Goal: Transaction & Acquisition: Purchase product/service

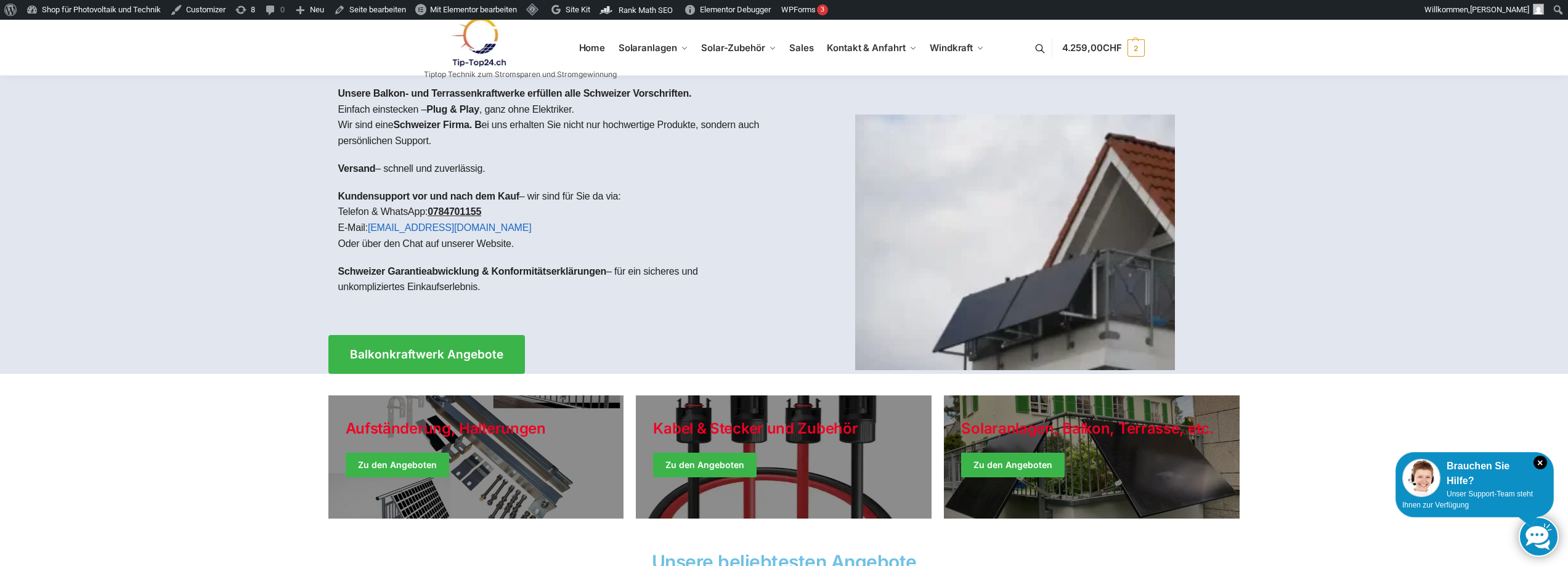
click at [1059, 246] on img at bounding box center [1015, 242] width 320 height 256
click at [485, 6] on span "Mit Elementor bearbeiten" at bounding box center [473, 9] width 87 height 9
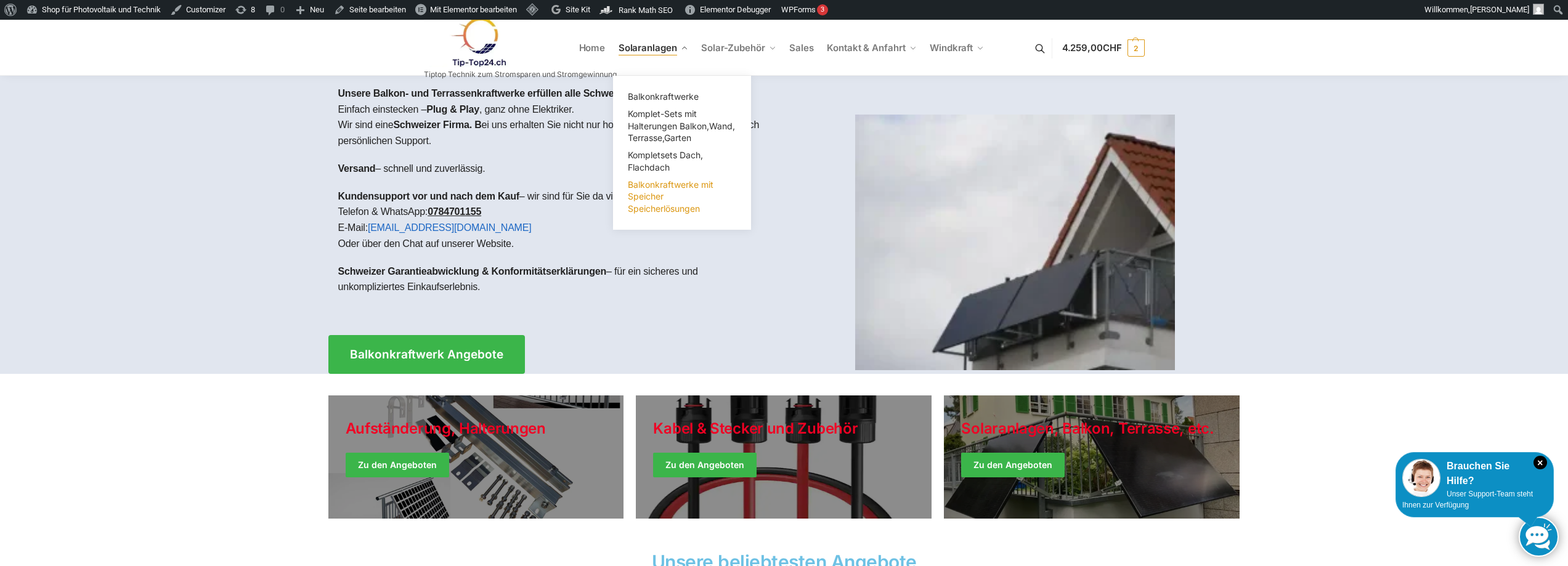
click at [659, 197] on span "Balkonkraftwerke mit Speicher Speicherlösungen" at bounding box center [671, 196] width 86 height 34
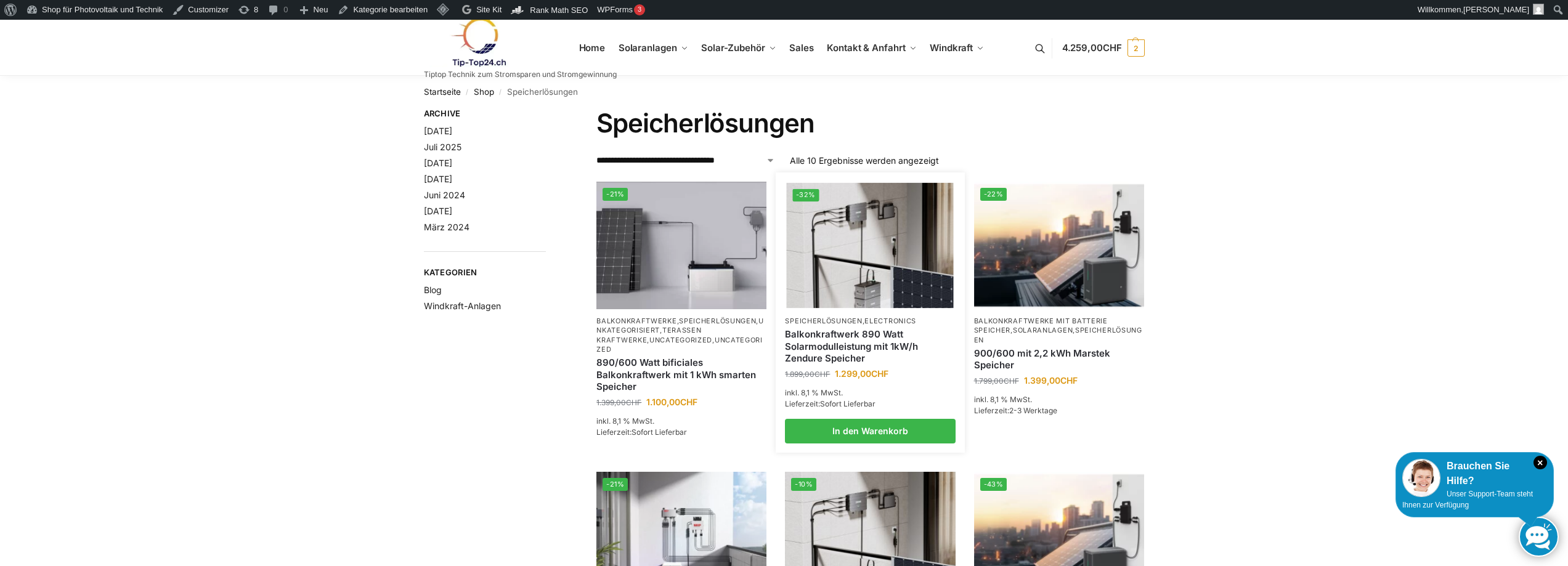
click at [836, 356] on link "Balkonkraftwerk 890 Watt Solarmodulleistung mit 1kW/h Zendure Speicher" at bounding box center [870, 346] width 170 height 36
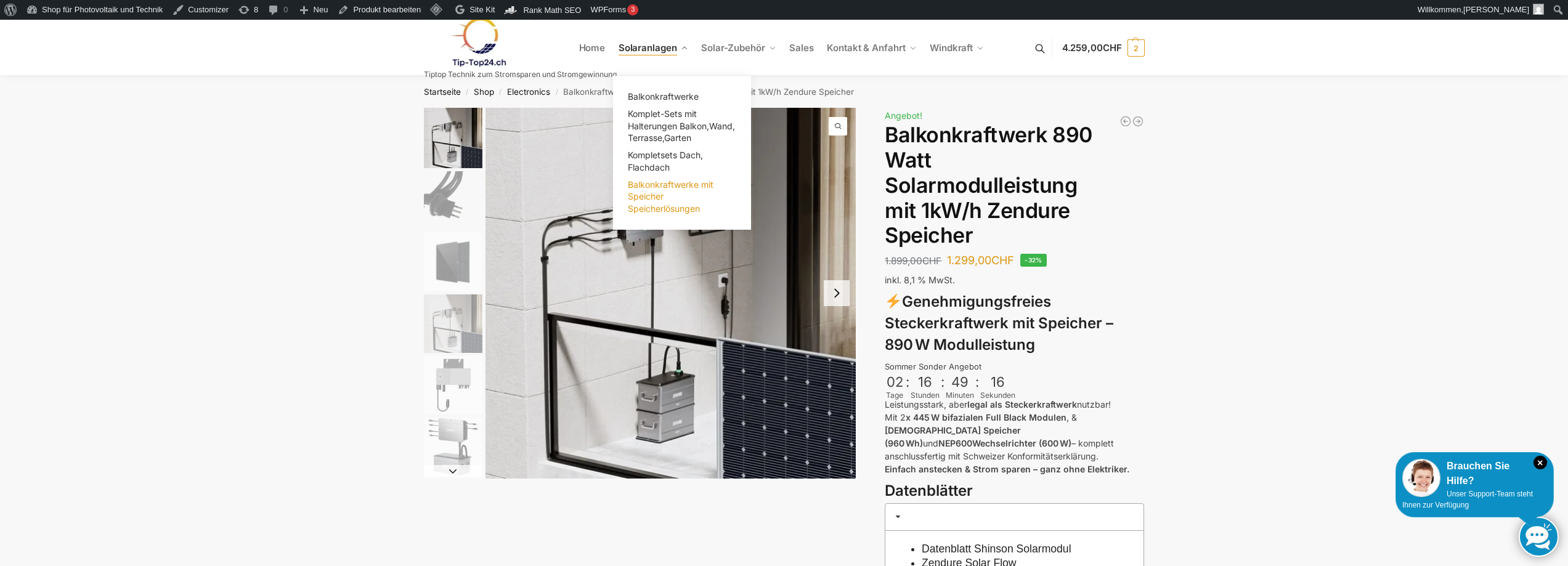
click at [641, 192] on span "Balkonkraftwerke mit Speicher Speicherlösungen" at bounding box center [671, 196] width 86 height 34
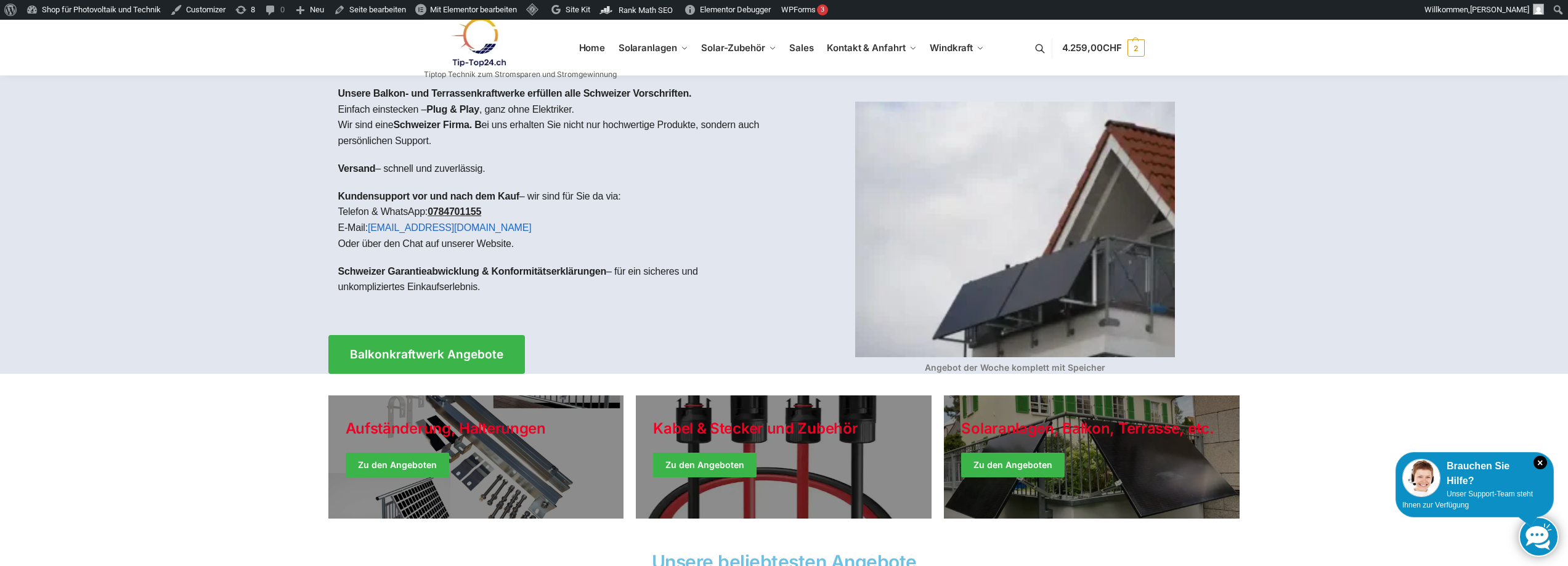
click at [1038, 208] on img at bounding box center [1015, 229] width 320 height 256
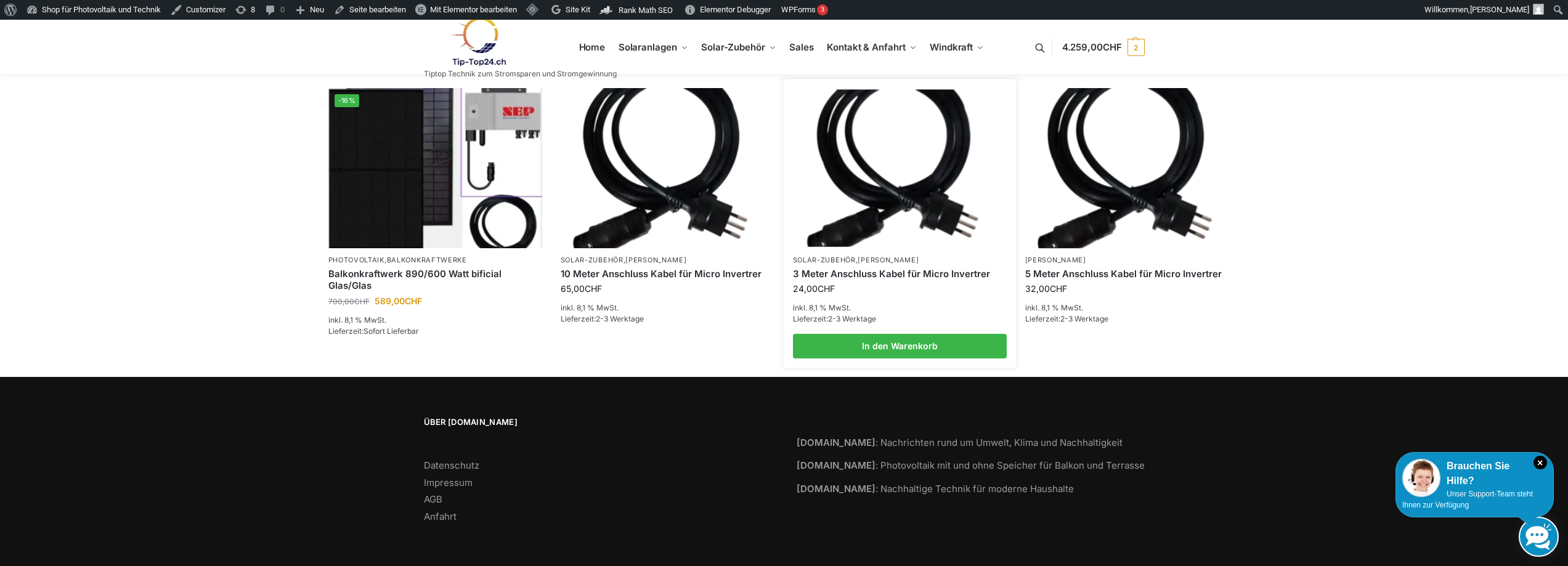
scroll to position [1394, 0]
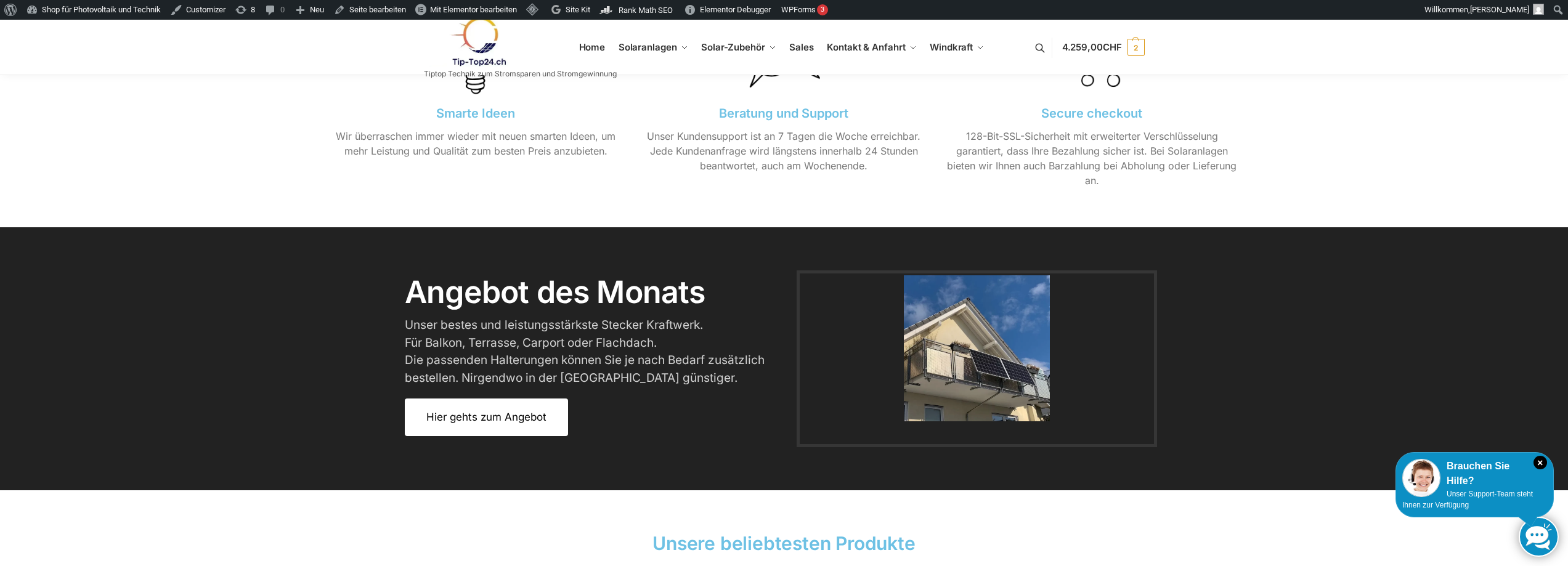
click at [474, 425] on link "Hier gehts zum Angebot" at bounding box center [486, 417] width 163 height 37
click at [972, 369] on img at bounding box center [977, 349] width 146 height 146
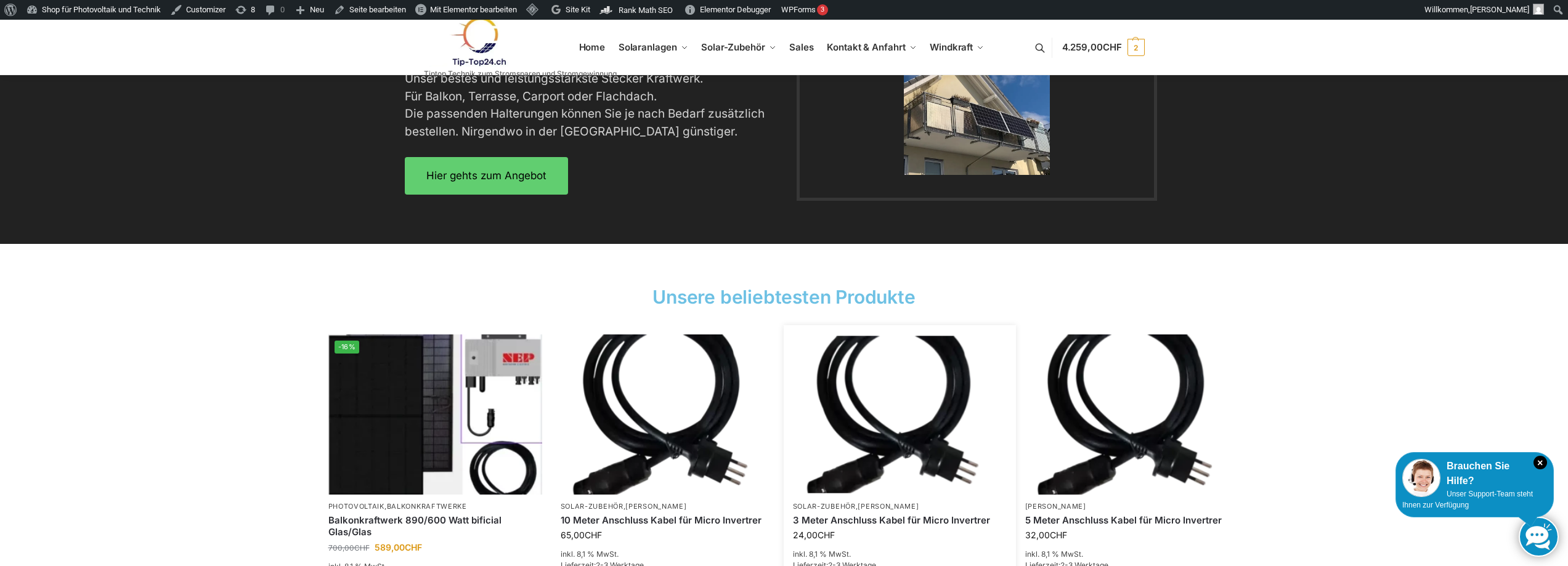
scroll to position [1394, 0]
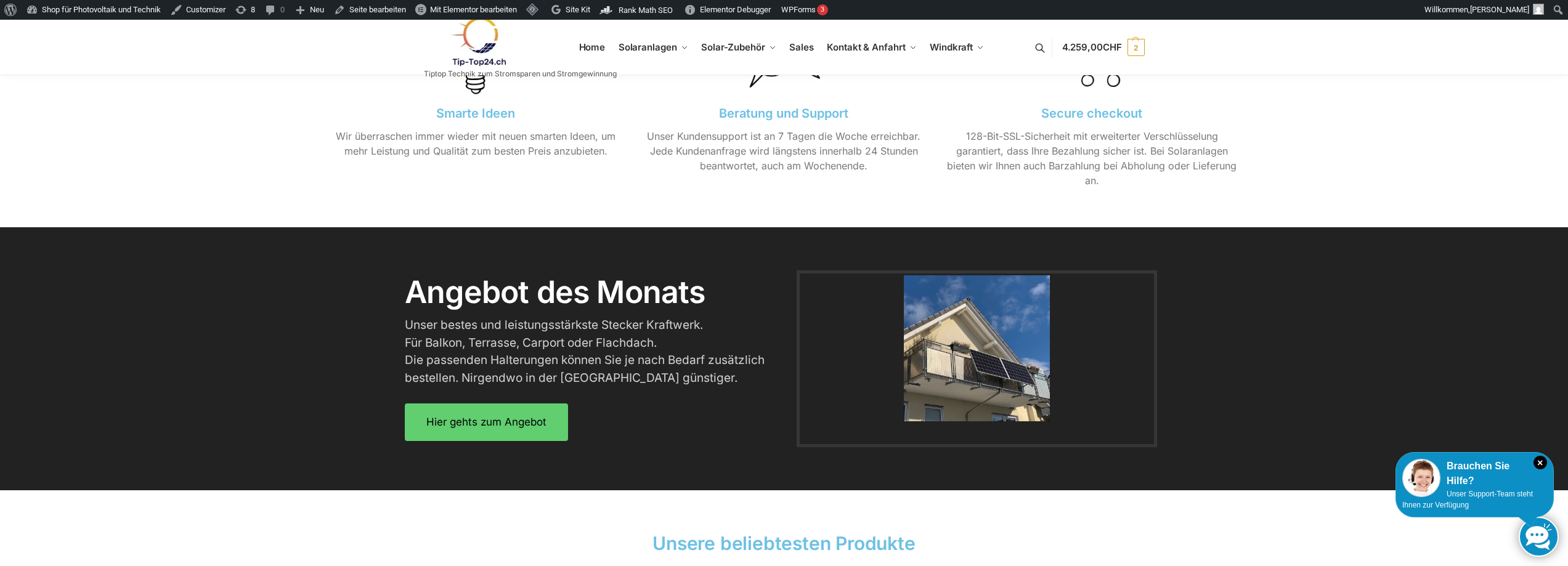
click at [973, 348] on img at bounding box center [977, 349] width 146 height 146
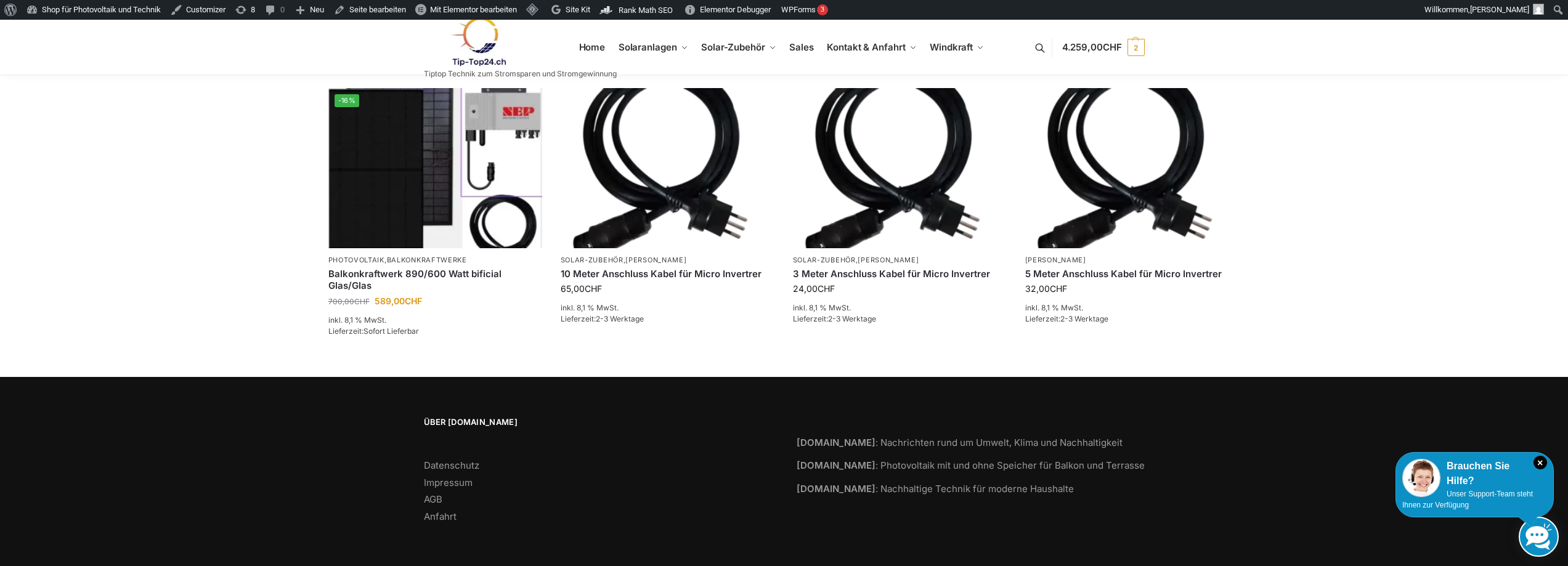
scroll to position [1640, 0]
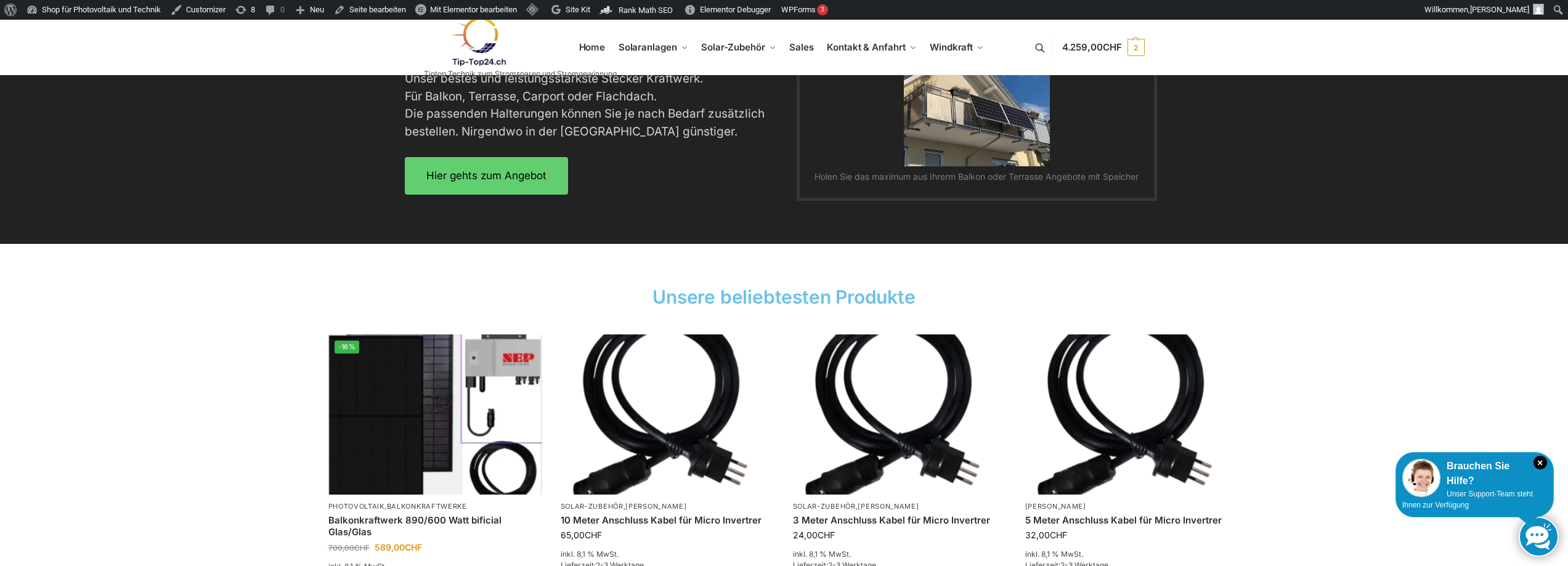
scroll to position [1887, 0]
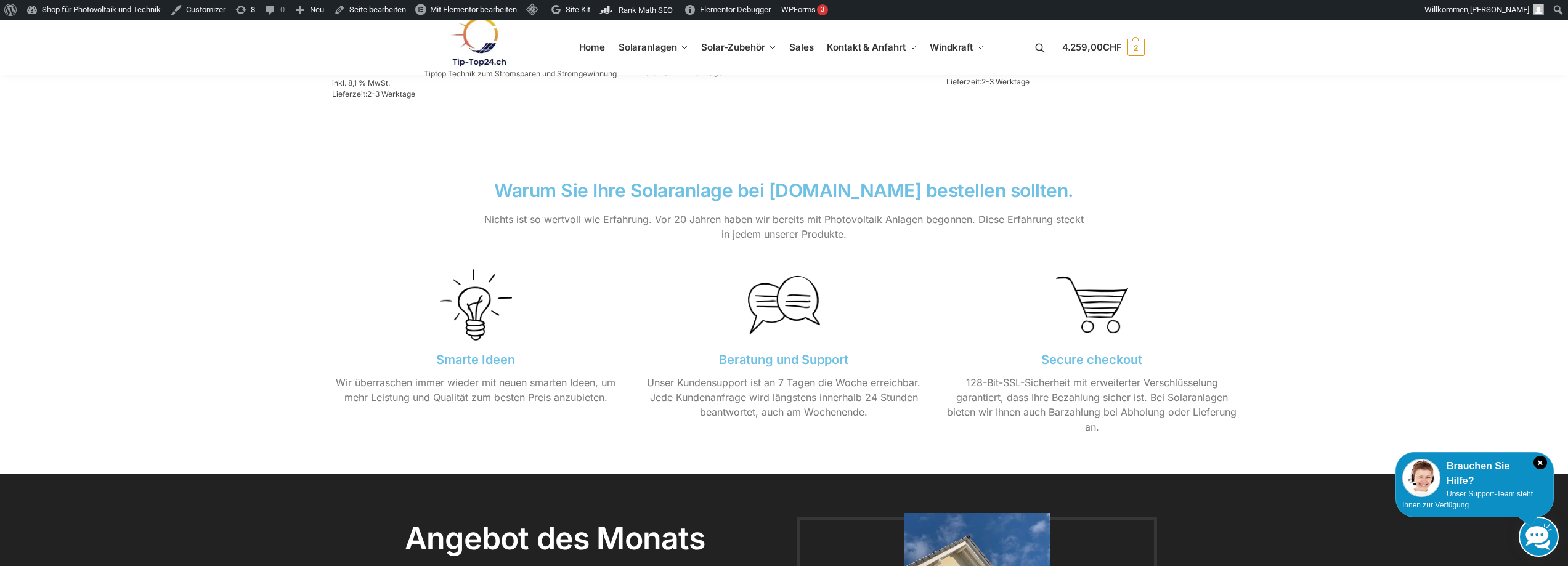
scroll to position [409, 0]
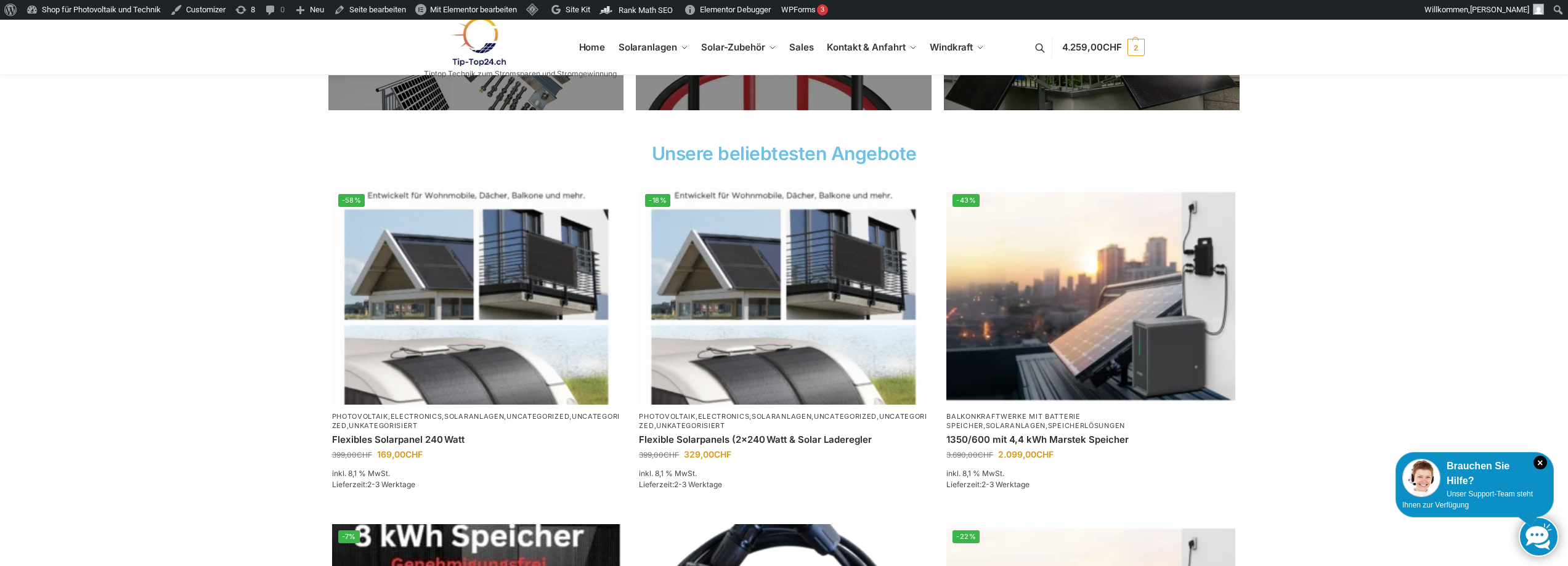
click at [462, 43] on img at bounding box center [477, 42] width 108 height 50
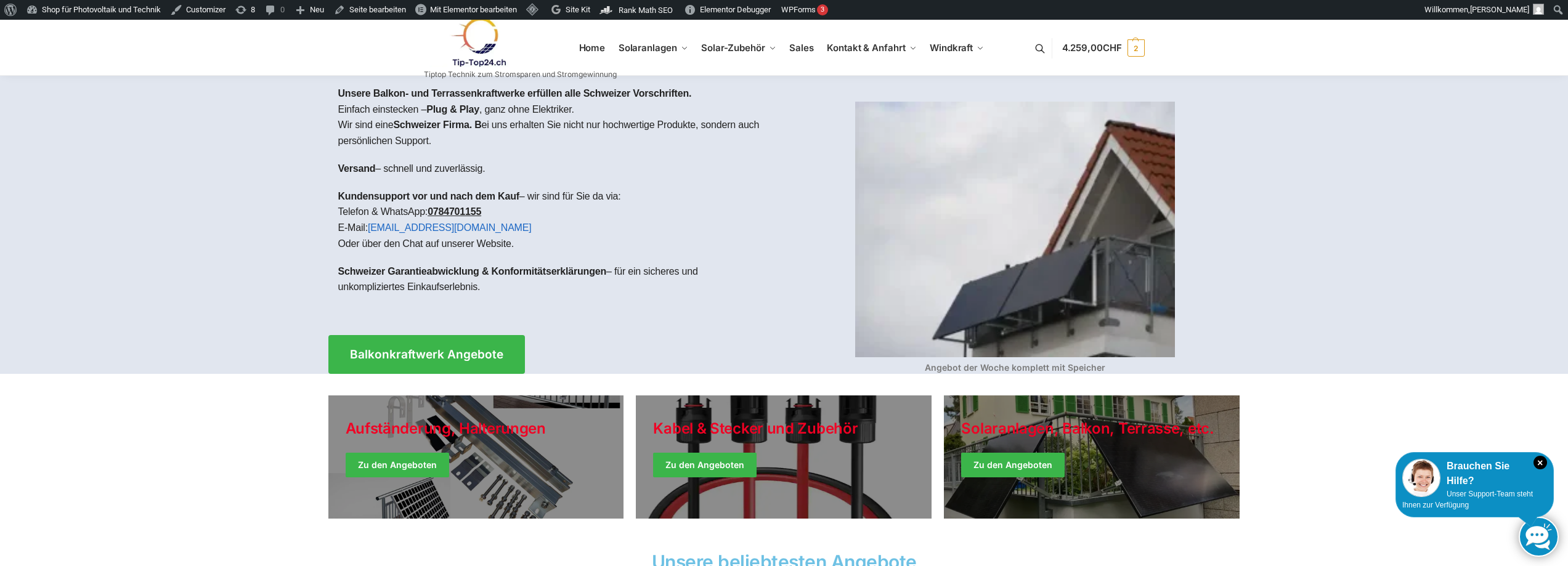
click at [462, 37] on img at bounding box center [477, 42] width 108 height 50
